Goal: Check status: Verify the current state of an ongoing process or item

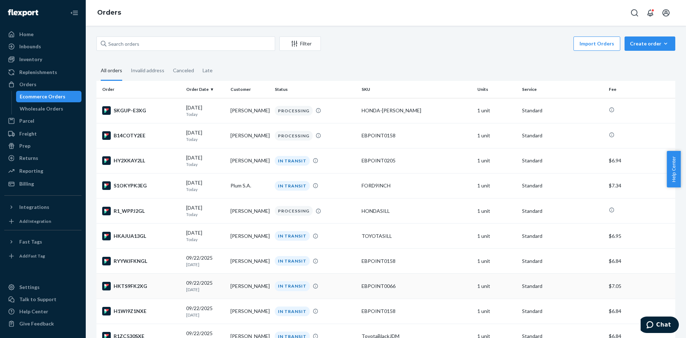
click at [266, 287] on td "[PERSON_NAME]" at bounding box center [250, 285] width 44 height 25
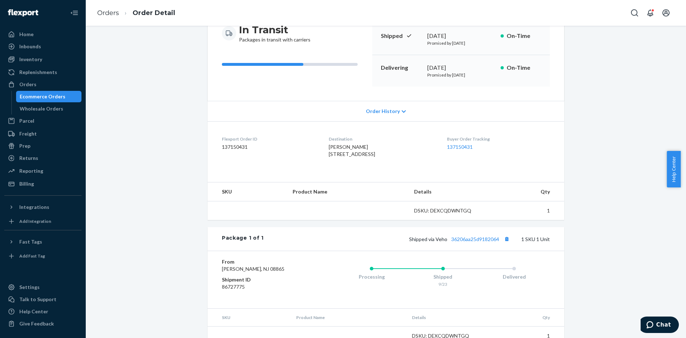
scroll to position [116, 0]
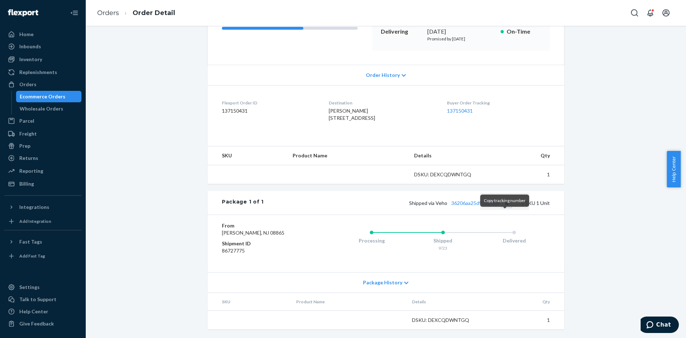
click at [507, 207] on button "Copy tracking number" at bounding box center [506, 202] width 9 height 9
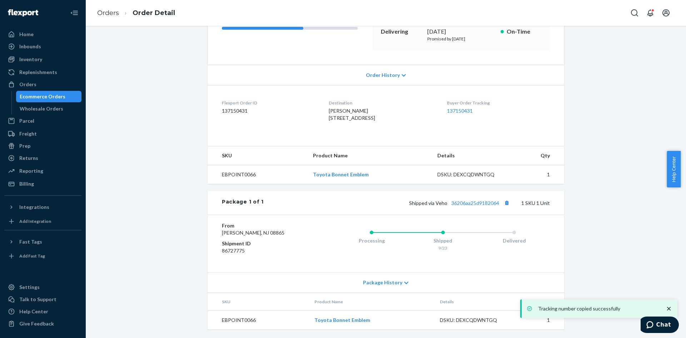
click at [54, 98] on div "Ecommerce Orders" at bounding box center [43, 96] width 46 height 7
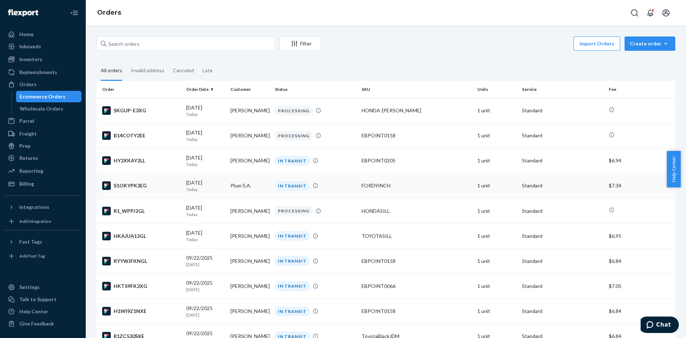
click at [351, 187] on div "IN TRANSIT" at bounding box center [315, 186] width 84 height 10
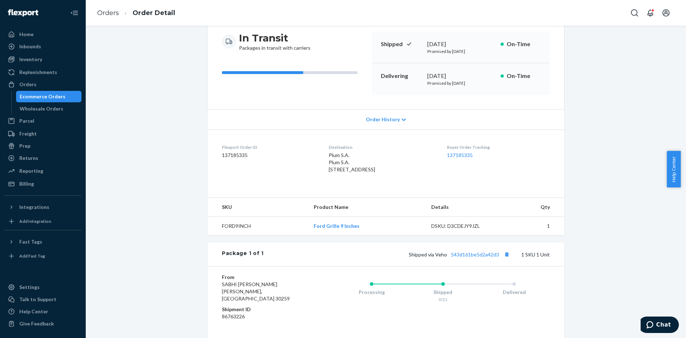
scroll to position [143, 0]
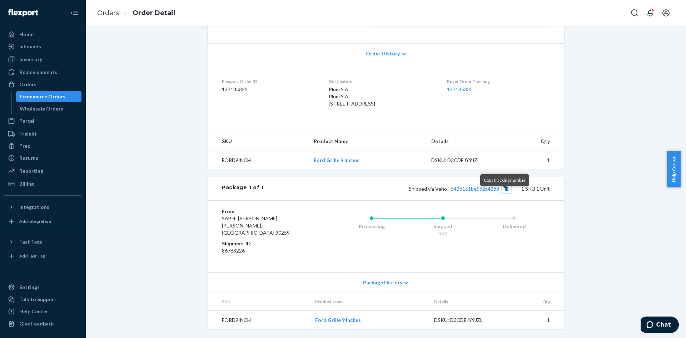
click at [504, 193] on button "Copy tracking number" at bounding box center [506, 188] width 9 height 9
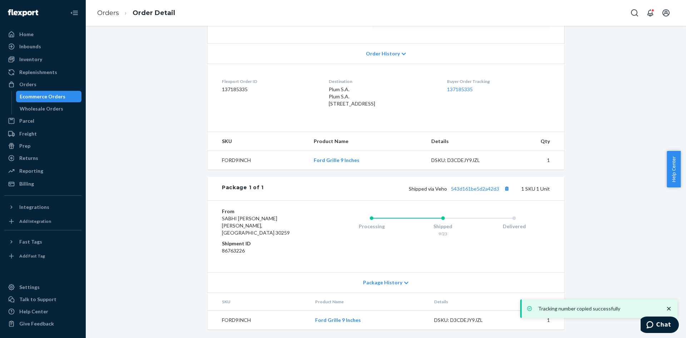
click at [30, 97] on div "Ecommerce Orders" at bounding box center [43, 96] width 46 height 7
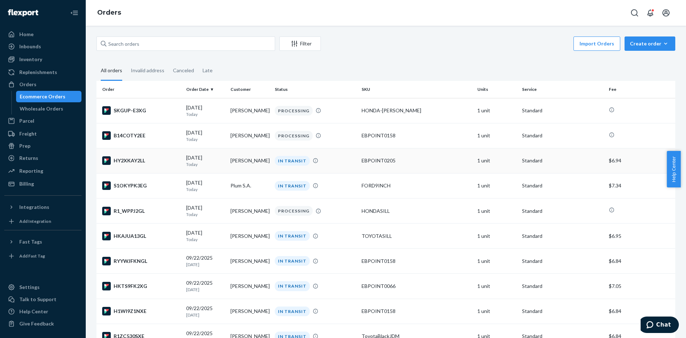
click at [277, 160] on div "IN TRANSIT" at bounding box center [292, 161] width 35 height 10
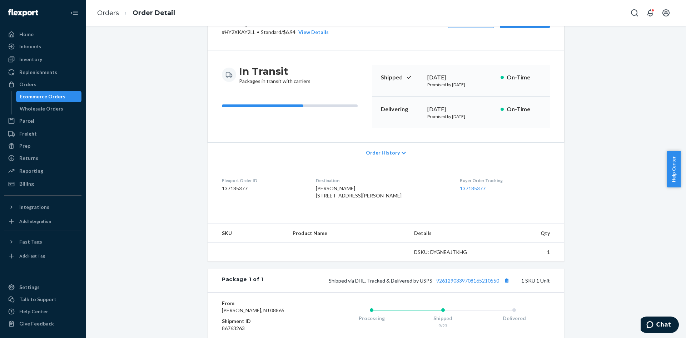
scroll to position [136, 0]
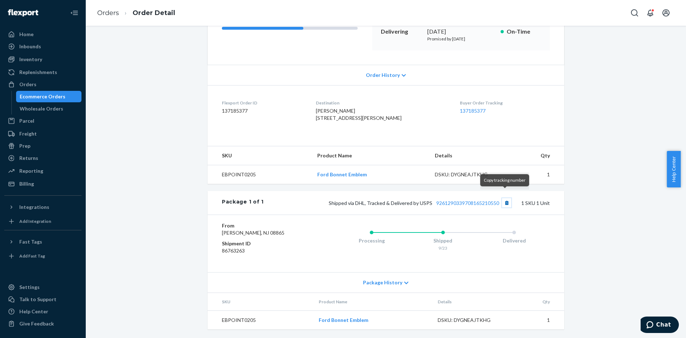
click at [502, 199] on button "Copy tracking number" at bounding box center [506, 202] width 9 height 9
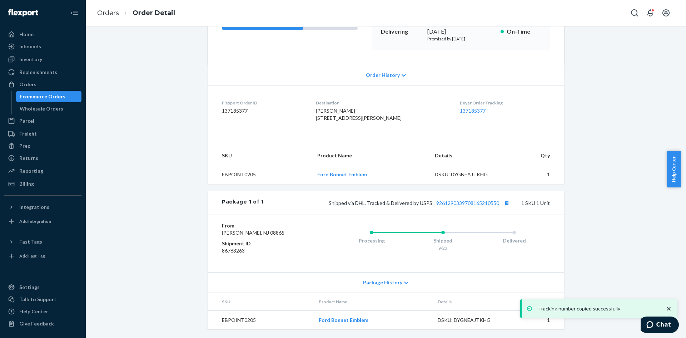
click at [62, 94] on div "Ecommerce Orders" at bounding box center [43, 96] width 46 height 7
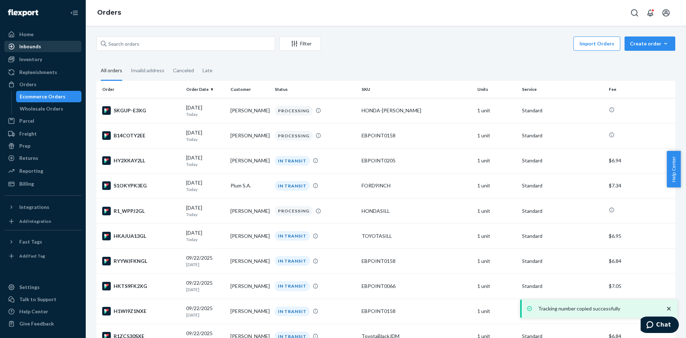
click at [46, 44] on div "Inbounds" at bounding box center [43, 46] width 76 height 10
